Goal: Find contact information: Find contact information

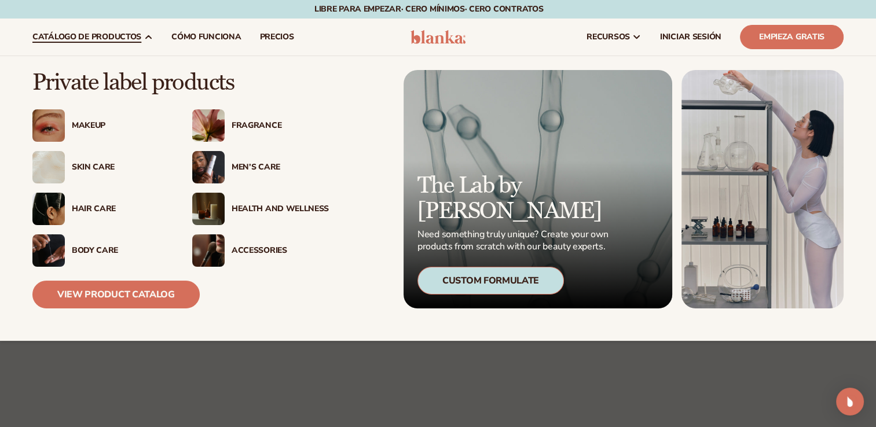
click at [132, 36] on span "Catálogo de productos" at bounding box center [86, 36] width 109 height 9
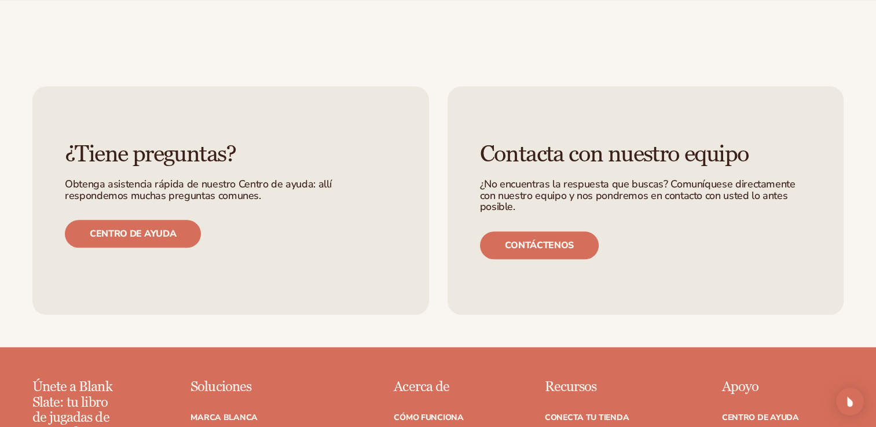
scroll to position [716, 0]
click at [514, 235] on div "Contacta con nuestro equipo ¿No encuentras la respuesta que buscas? Comuníquese…" at bounding box center [646, 200] width 397 height 229
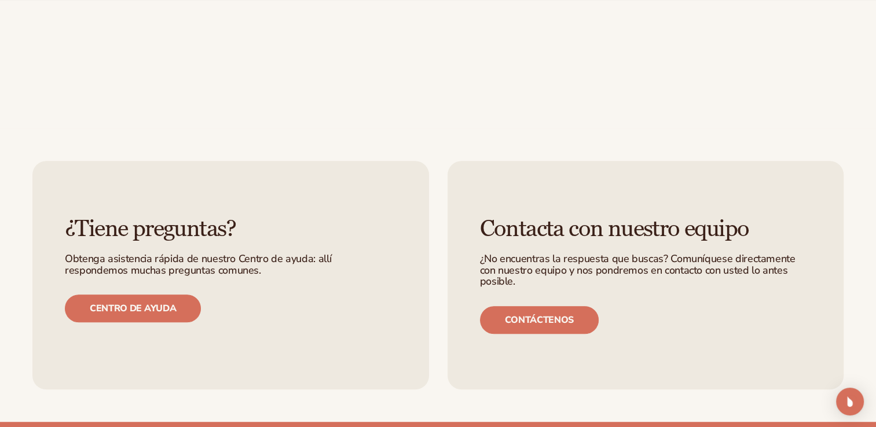
scroll to position [667, 0]
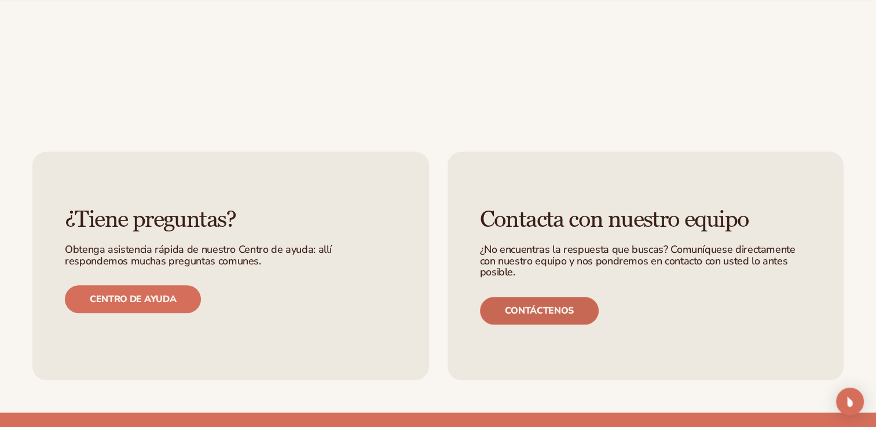
click at [527, 306] on font "Contáctenos" at bounding box center [539, 310] width 69 height 9
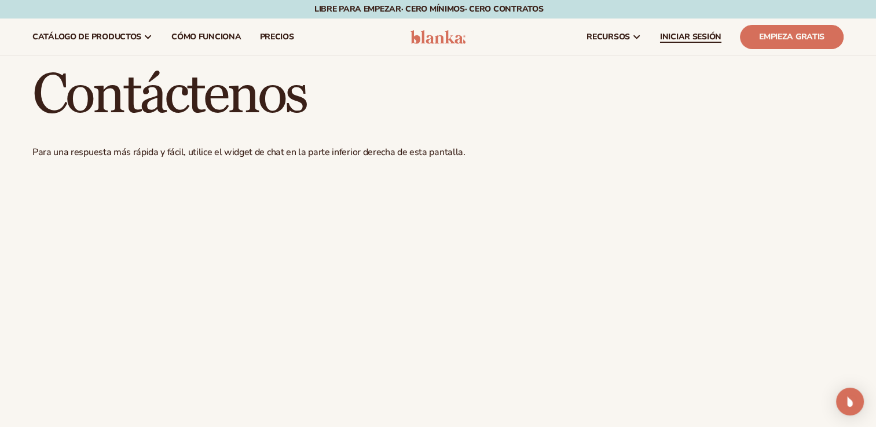
click at [688, 34] on span "INICIAR SESIÓN" at bounding box center [690, 36] width 61 height 9
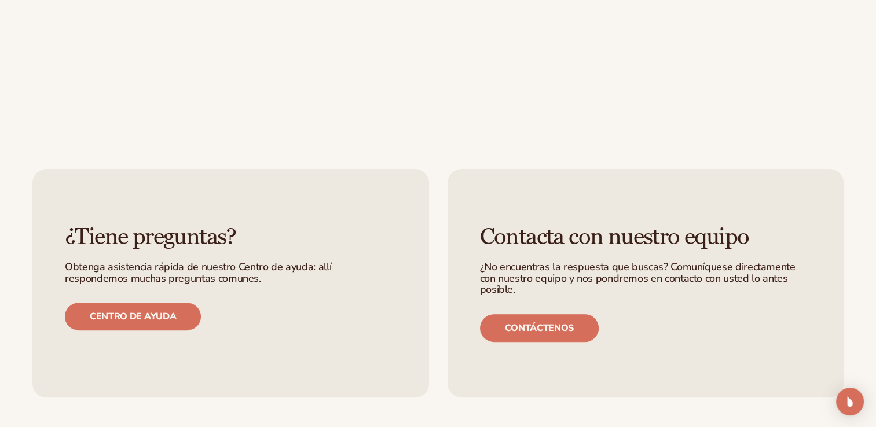
scroll to position [306, 0]
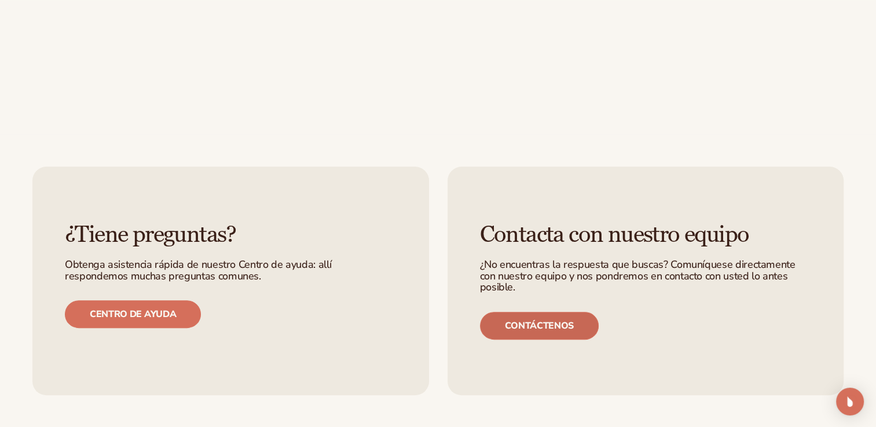
click at [556, 321] on font "Contáctenos" at bounding box center [539, 325] width 69 height 9
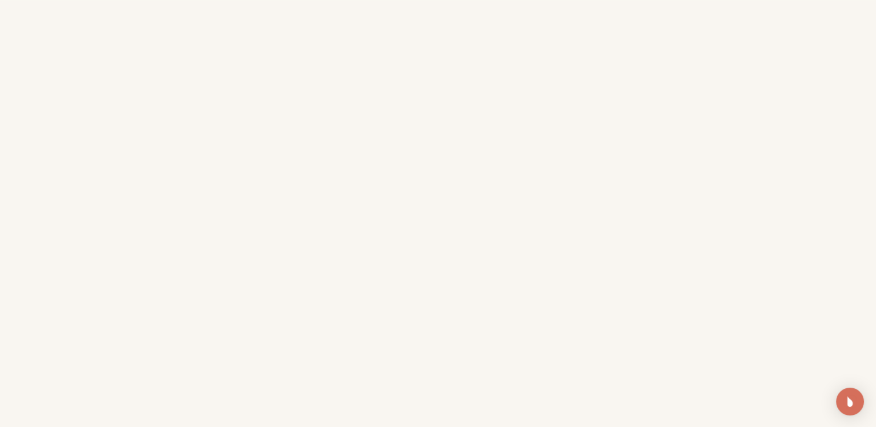
scroll to position [306, 0]
click at [849, 402] on img "Abra Intercom Messenger" at bounding box center [849, 401] width 15 height 15
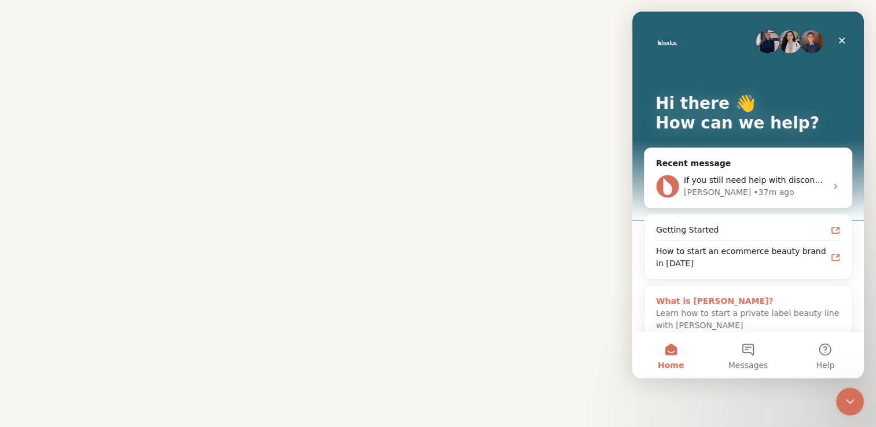
scroll to position [14, 0]
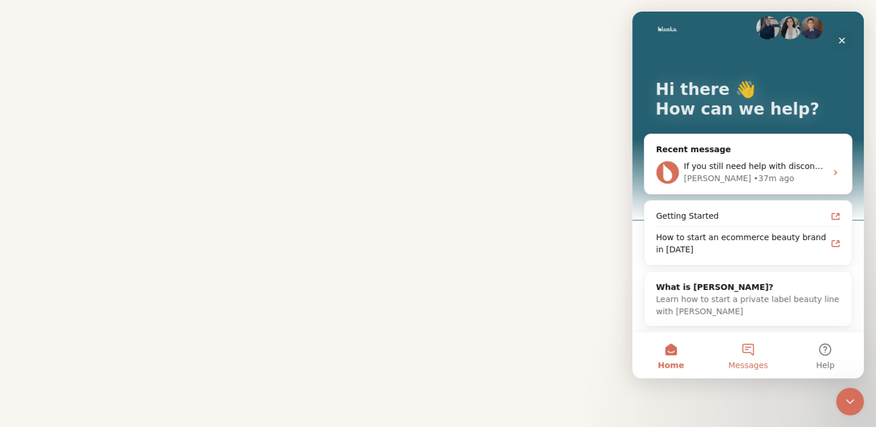
click at [752, 346] on button "Messages" at bounding box center [747, 355] width 77 height 46
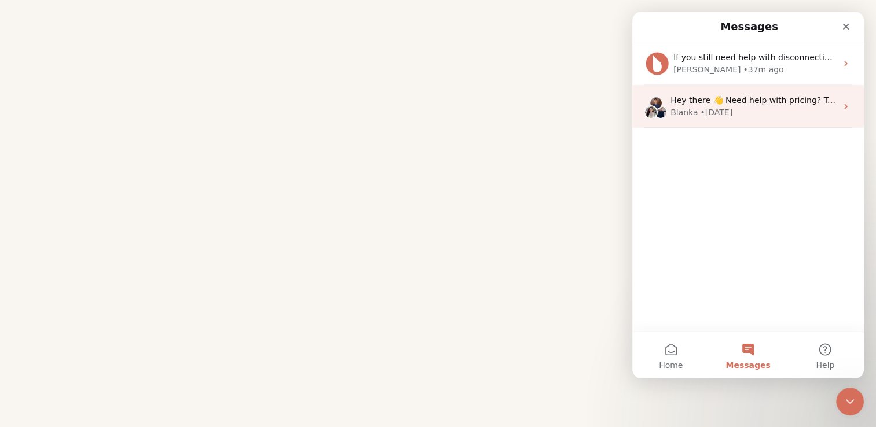
click at [815, 100] on span "Hey there 👋 Need help with pricing? Talk to our team or search for helpful arti…" at bounding box center [839, 100] width 338 height 9
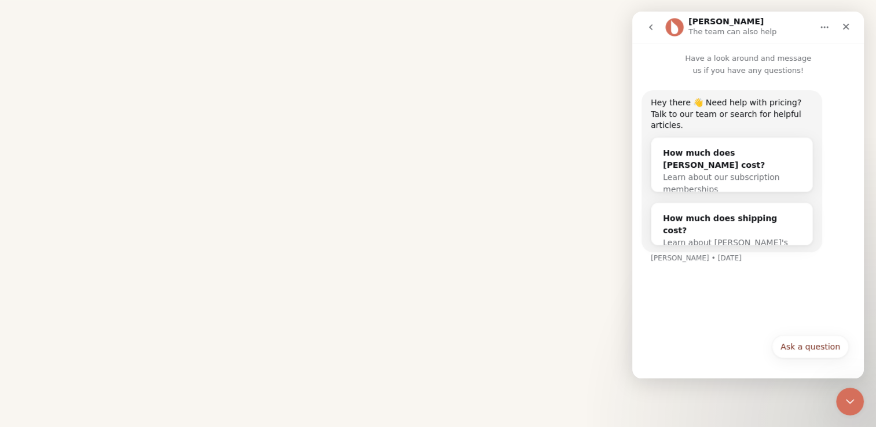
click at [651, 30] on icon "go back" at bounding box center [650, 27] width 9 height 9
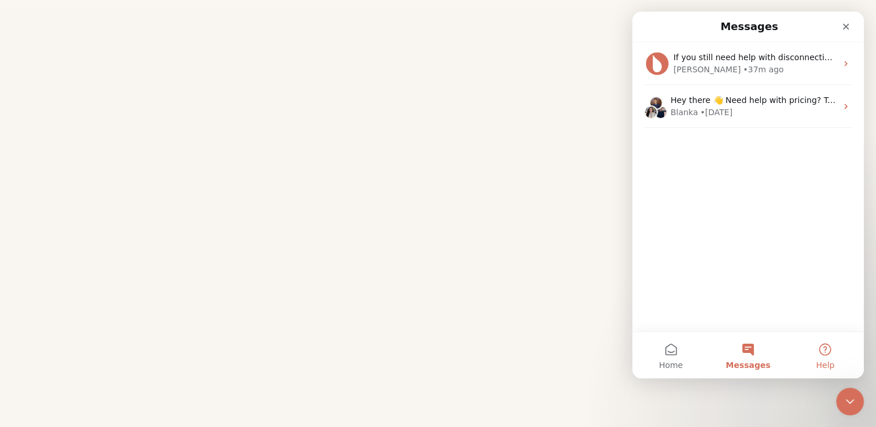
click at [816, 346] on button "Help" at bounding box center [825, 355] width 77 height 46
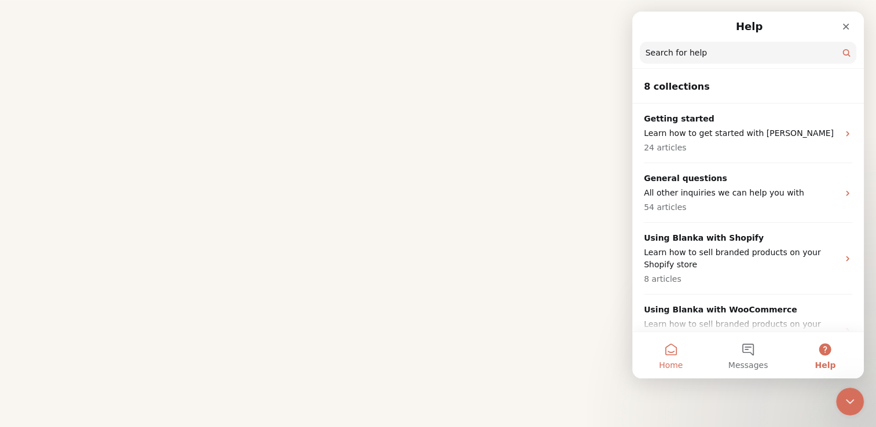
click at [669, 358] on button "Home" at bounding box center [670, 355] width 77 height 46
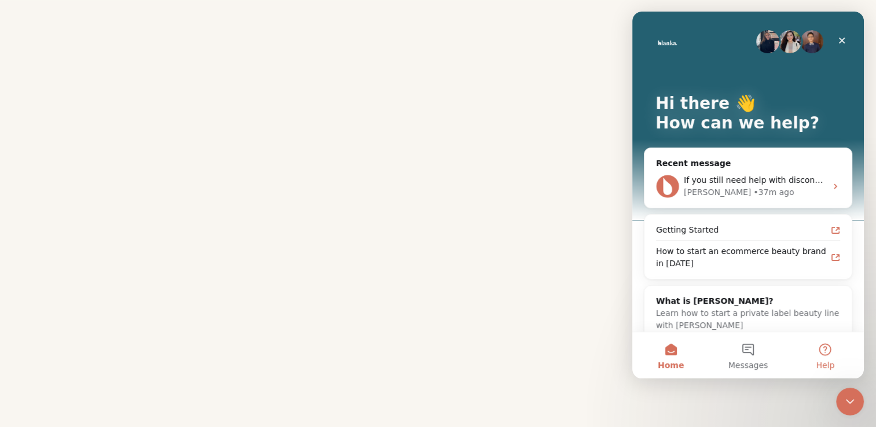
click at [823, 354] on button "Help" at bounding box center [825, 355] width 77 height 46
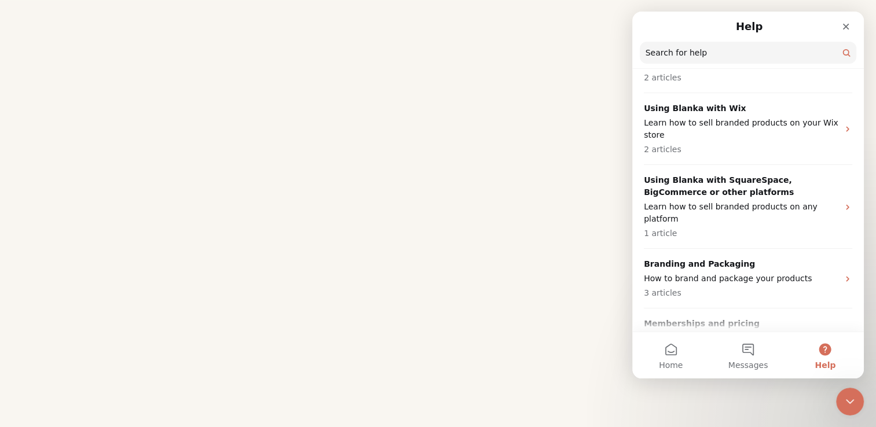
scroll to position [297, 0]
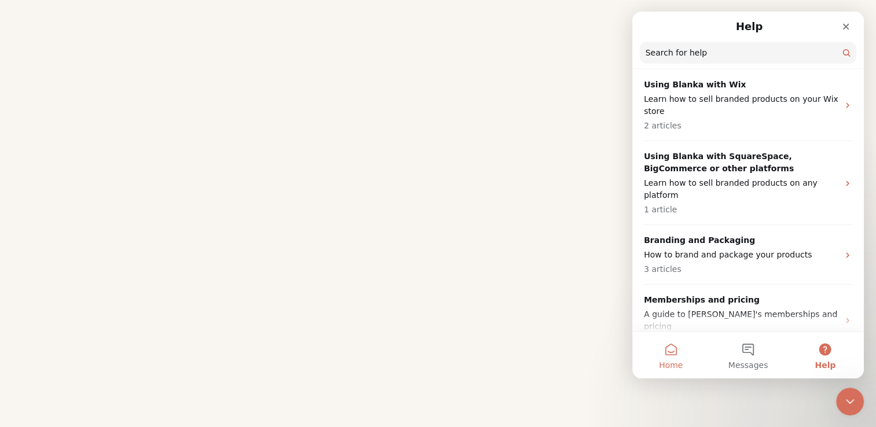
click at [663, 358] on button "Home" at bounding box center [670, 355] width 77 height 46
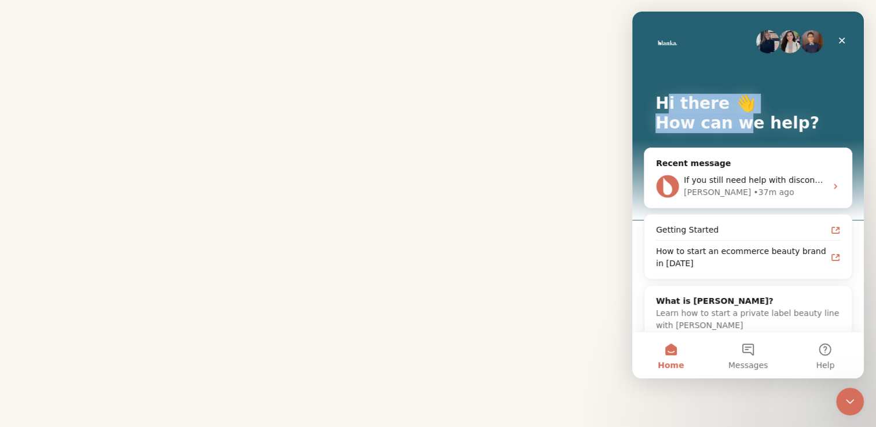
drag, startPoint x: 664, startPoint y: 83, endPoint x: 736, endPoint y: 131, distance: 86.6
click at [736, 131] on div "Hi there 👋 How can we help?" at bounding box center [748, 116] width 208 height 208
drag, startPoint x: 736, startPoint y: 131, endPoint x: 686, endPoint y: 86, distance: 66.8
click at [686, 86] on div "Hi there 👋 How can we help?" at bounding box center [748, 116] width 208 height 208
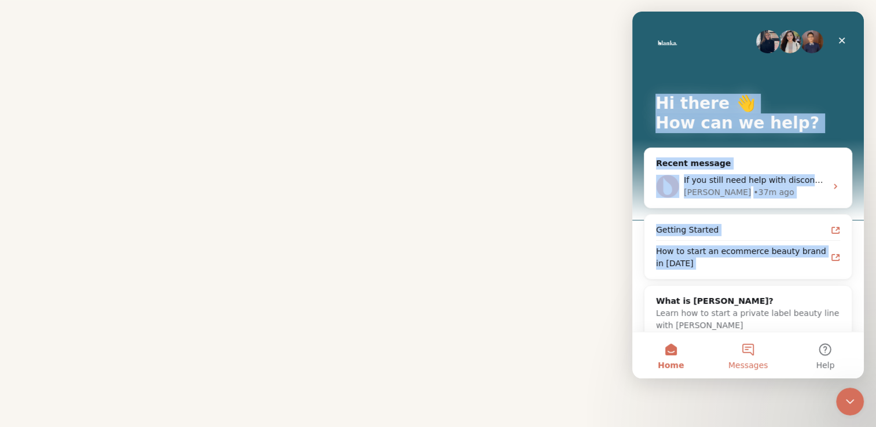
scroll to position [14, 0]
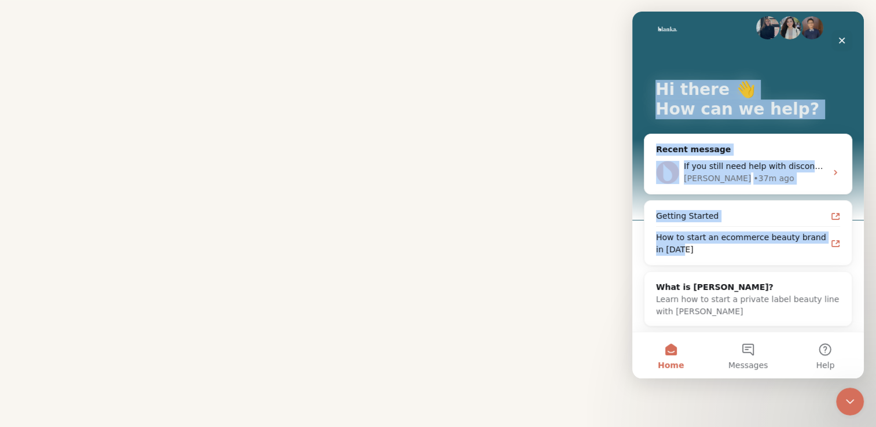
drag, startPoint x: 654, startPoint y: 79, endPoint x: 775, endPoint y: 261, distance: 218.1
click at [775, 261] on div "Hi there 👋 How can we help? Recent message If you still need help with disconne…" at bounding box center [748, 165] width 232 height 335
copy div "Hi there 👋 How can we help? Recent message If you still need help with disconne…"
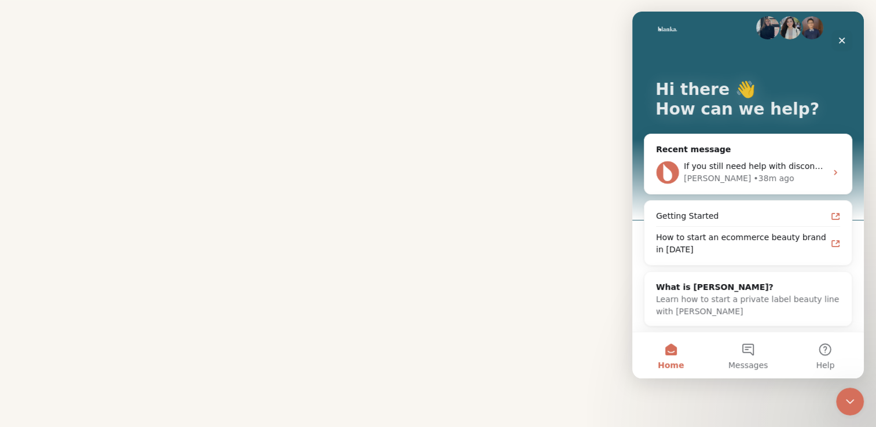
drag, startPoint x: 641, startPoint y: 285, endPoint x: 687, endPoint y: 326, distance: 61.9
click at [687, 326] on div "Hi there 👋 How can we help? Recent message If you still need help with disconne…" at bounding box center [748, 165] width 232 height 335
drag, startPoint x: 687, startPoint y: 326, endPoint x: 611, endPoint y: 314, distance: 76.8
click html "Hi there 👋 How can we help? Recent message If you still need help with disconne…"
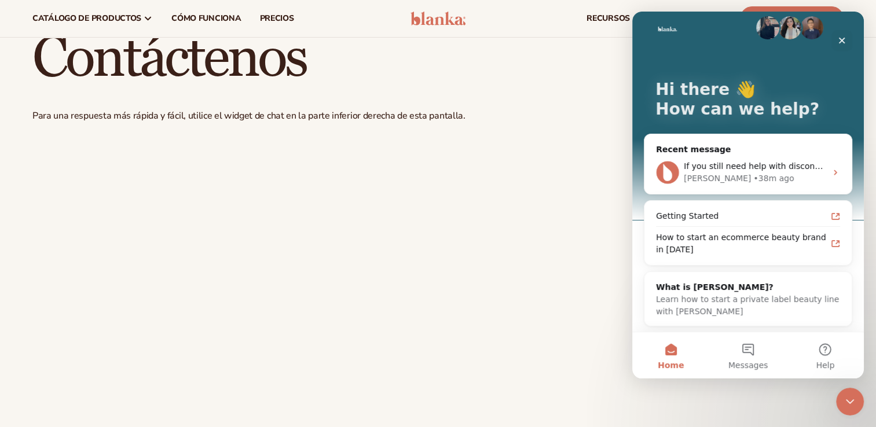
scroll to position [0, 0]
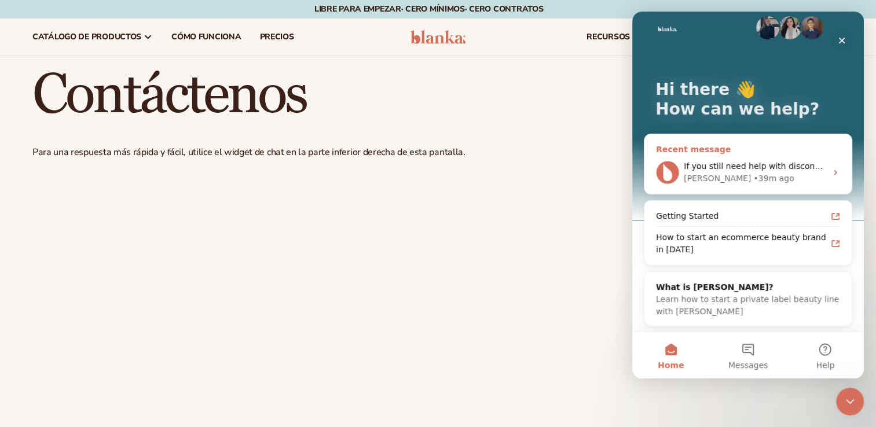
click at [739, 178] on div "Lee • 39m ago" at bounding box center [755, 179] width 142 height 12
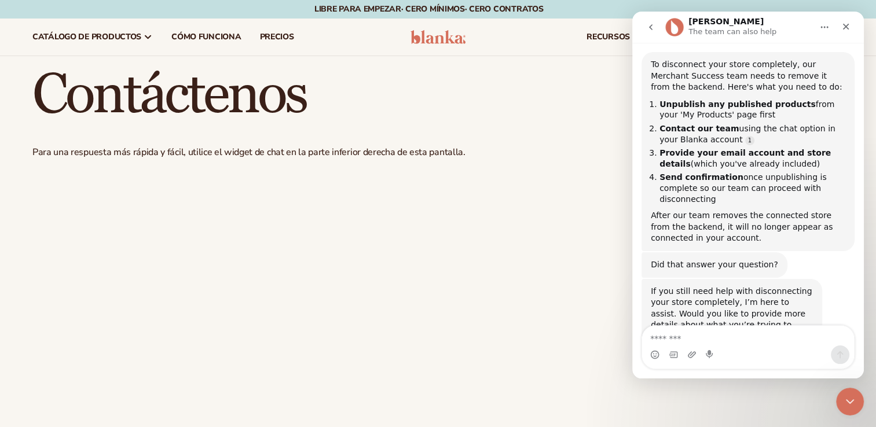
scroll to position [289, 0]
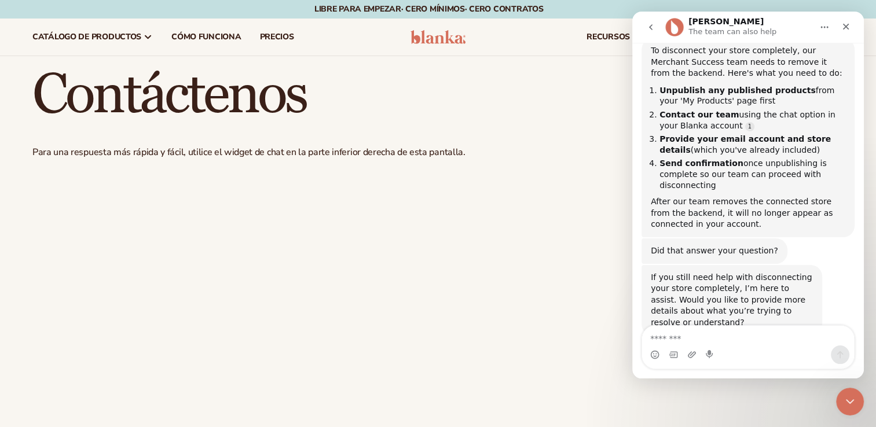
click at [648, 27] on icon "go back" at bounding box center [650, 27] width 9 height 9
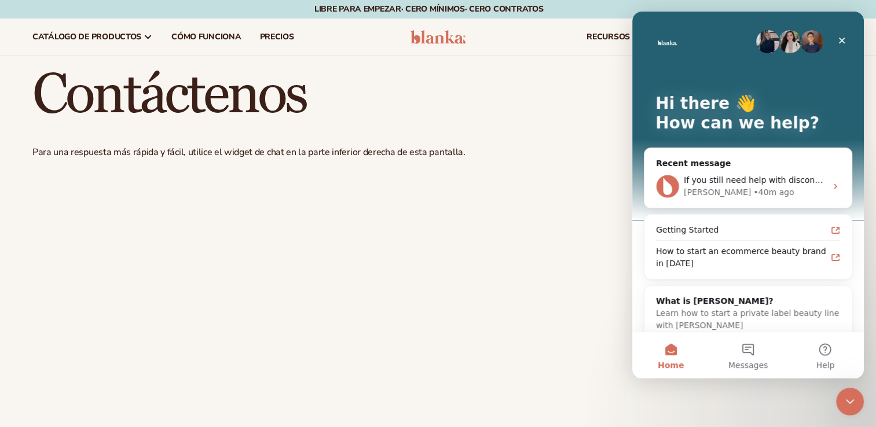
scroll to position [0, 0]
click at [753, 195] on div "• 40m ago" at bounding box center [773, 192] width 41 height 12
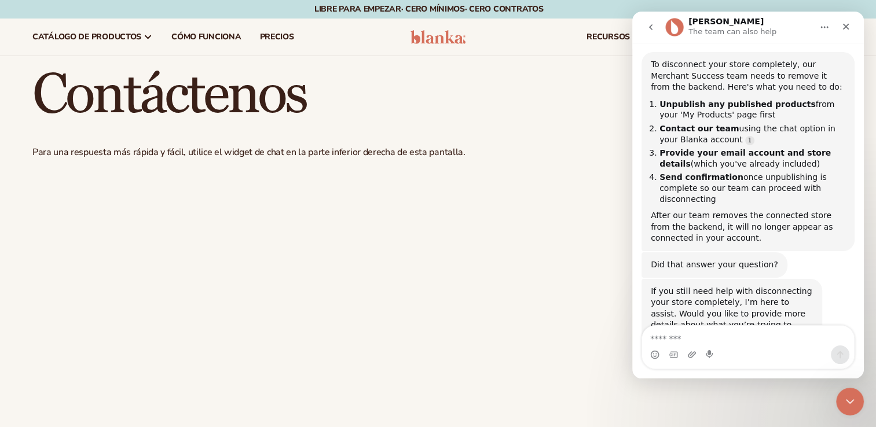
scroll to position [289, 0]
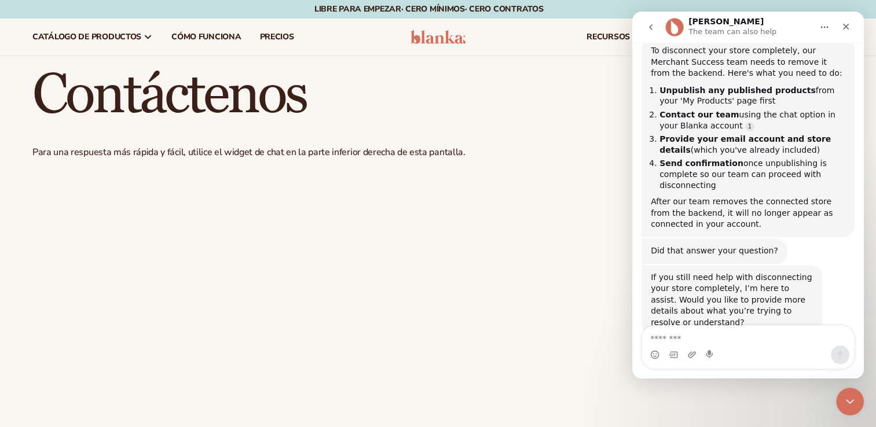
click at [658, 339] on textarea "Message…" at bounding box center [748, 336] width 212 height 20
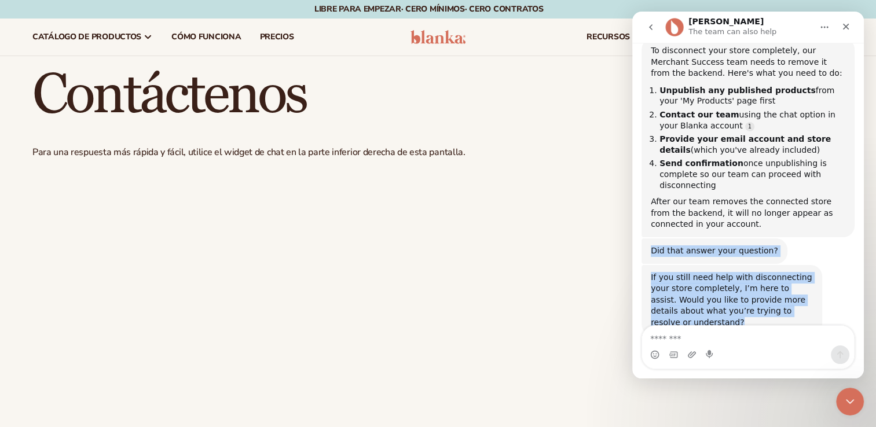
drag, startPoint x: 808, startPoint y: 296, endPoint x: 649, endPoint y: 230, distance: 172.4
click at [649, 230] on div "Hello ! I'm Blanka's virtual Help Center assistant. I can help you find the inf…" at bounding box center [748, 81] width 213 height 560
copy div "Did that answer your question? Lee • 44m ago If you still need help with discon…"
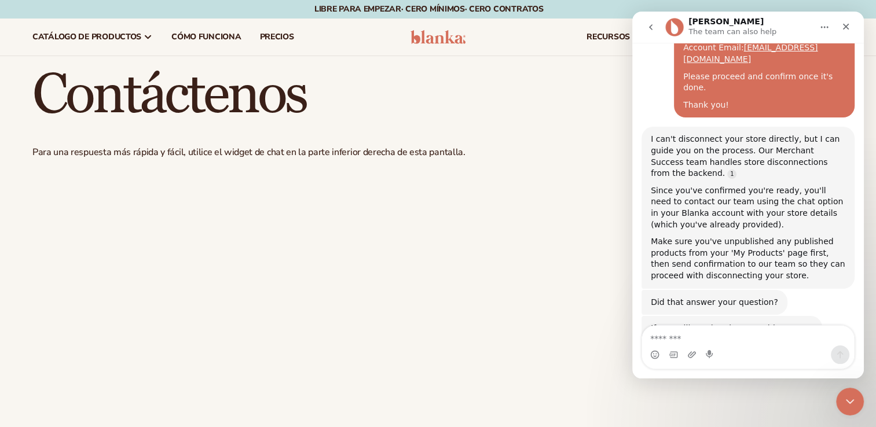
scroll to position [667, 0]
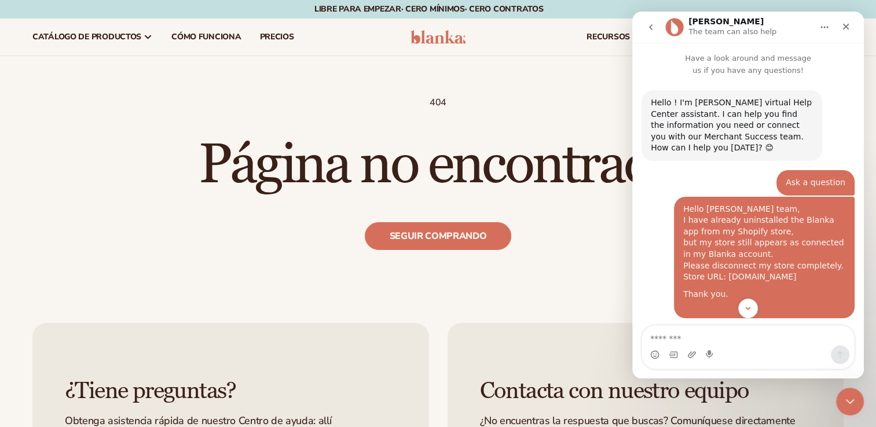
scroll to position [595, 0]
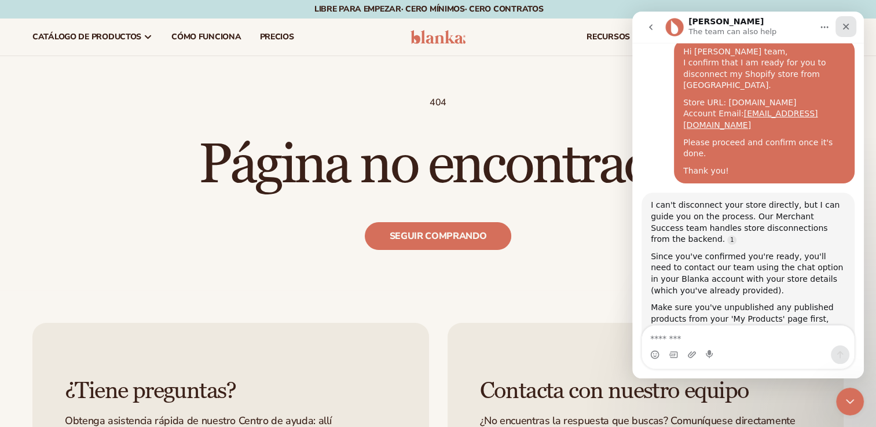
click at [846, 27] on icon "Close" at bounding box center [846, 27] width 6 height 6
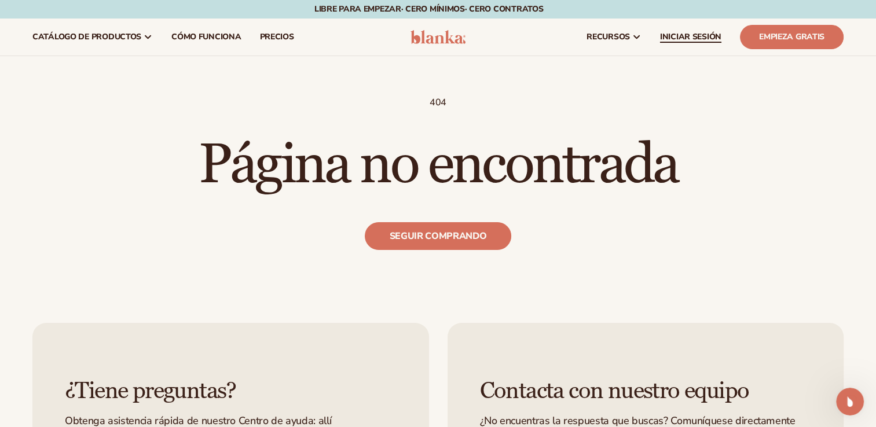
scroll to position [652, 0]
click at [691, 32] on span "INICIAR SESIÓN" at bounding box center [690, 36] width 61 height 9
click at [706, 36] on span "INICIAR SESIÓN" at bounding box center [690, 36] width 61 height 9
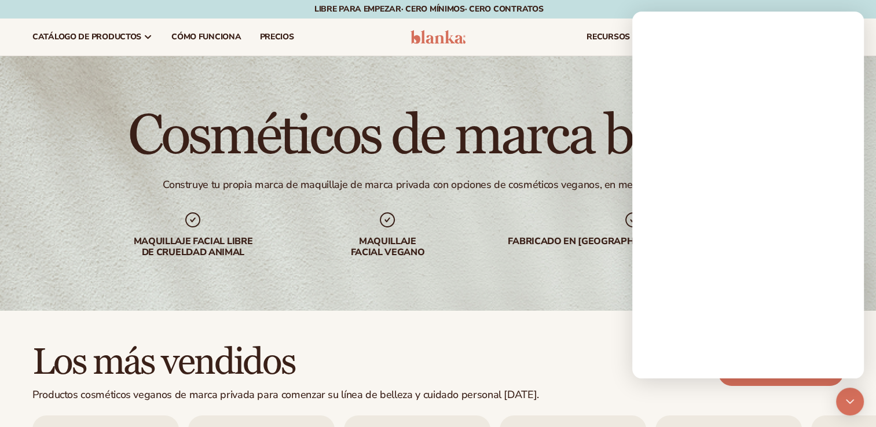
click at [668, 38] on div at bounding box center [748, 195] width 232 height 367
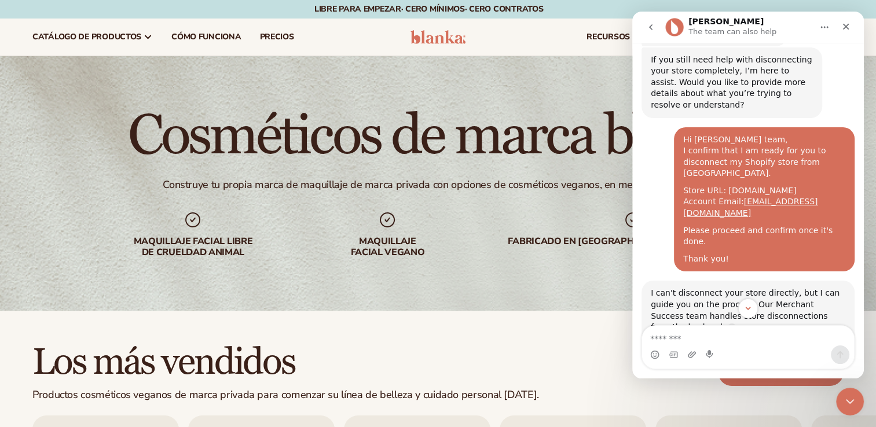
scroll to position [667, 0]
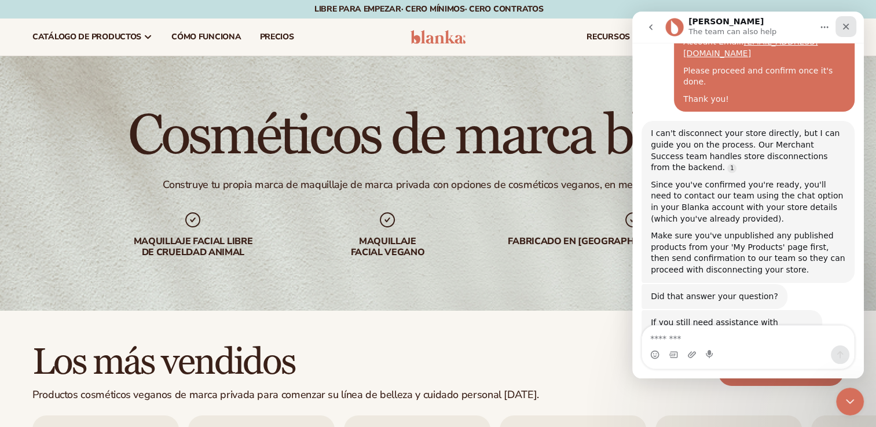
click at [844, 22] on icon "Close" at bounding box center [845, 26] width 9 height 9
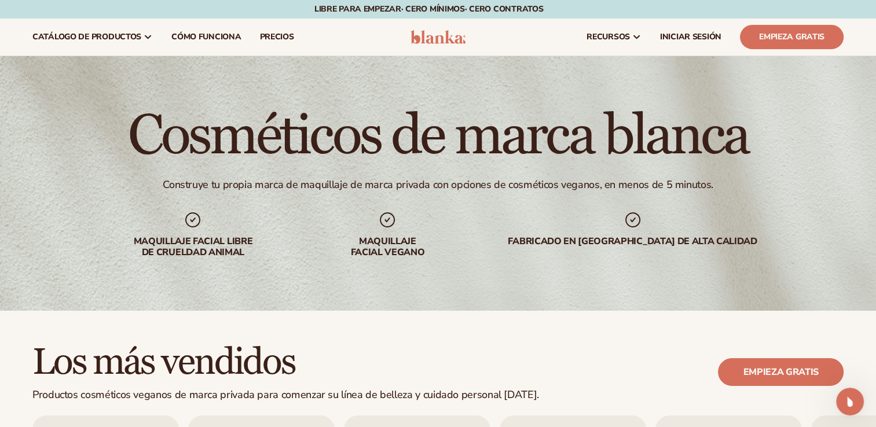
scroll to position [712, 0]
click at [712, 41] on span "INICIAR SESIÓN" at bounding box center [690, 36] width 61 height 9
click at [686, 31] on link "INICIAR SESIÓN" at bounding box center [691, 37] width 80 height 37
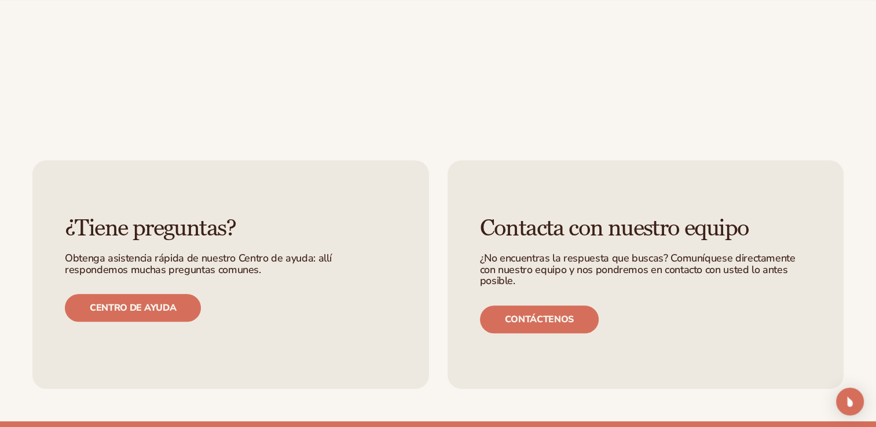
scroll to position [644, 0]
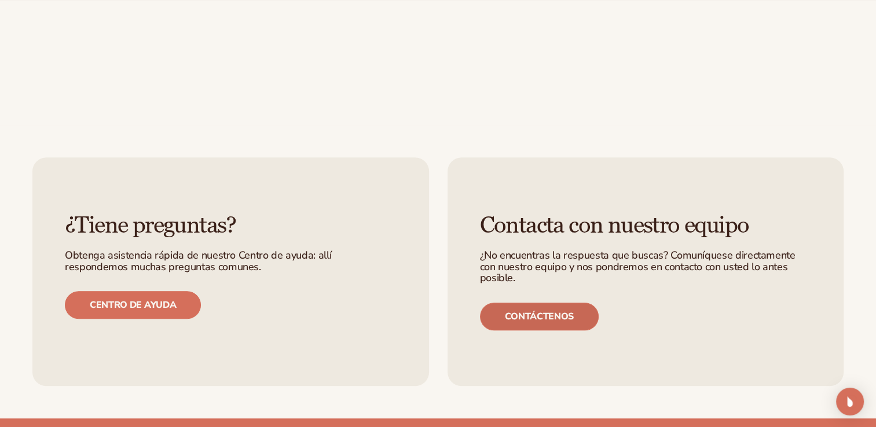
click at [526, 312] on font "Contáctenos" at bounding box center [539, 316] width 69 height 9
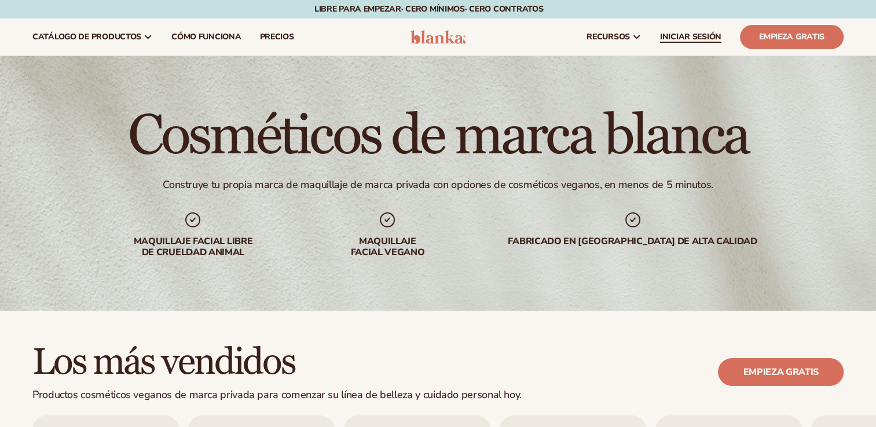
click at [698, 29] on link "INICIAR SESIÓN" at bounding box center [691, 37] width 80 height 37
click at [711, 34] on span "INICIAR SESIÓN" at bounding box center [690, 36] width 61 height 9
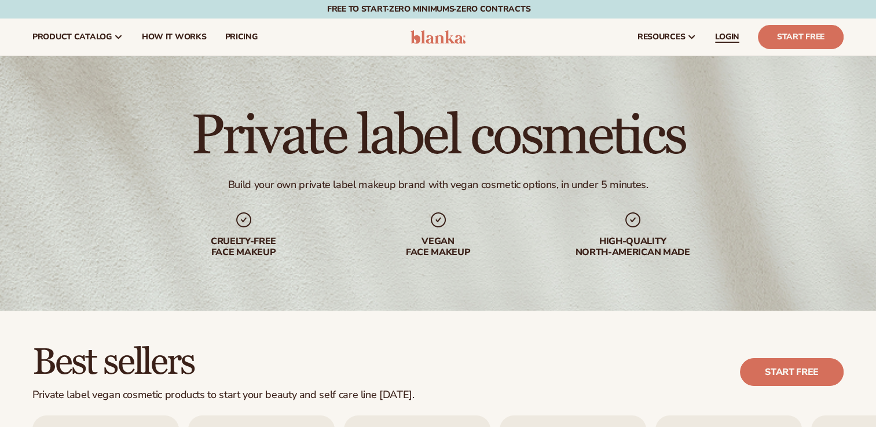
click at [725, 47] on link "LOGIN" at bounding box center [727, 37] width 43 height 37
